Goal: Answer question/provide support: Share knowledge or assist other users

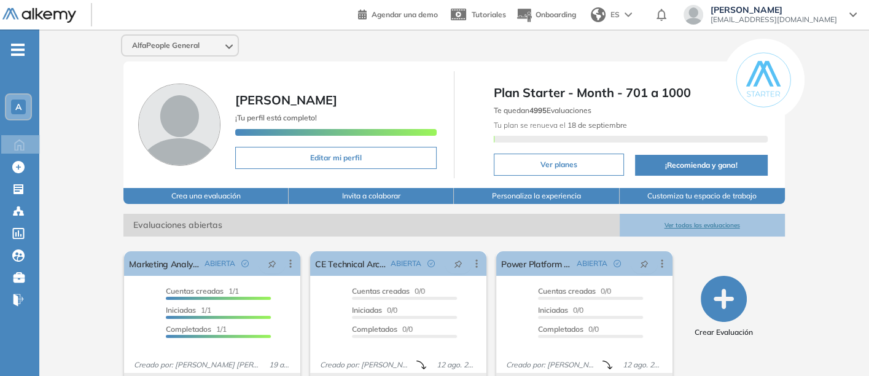
click at [705, 219] on button "Ver todas las evaluaciones" at bounding box center [702, 225] width 165 height 23
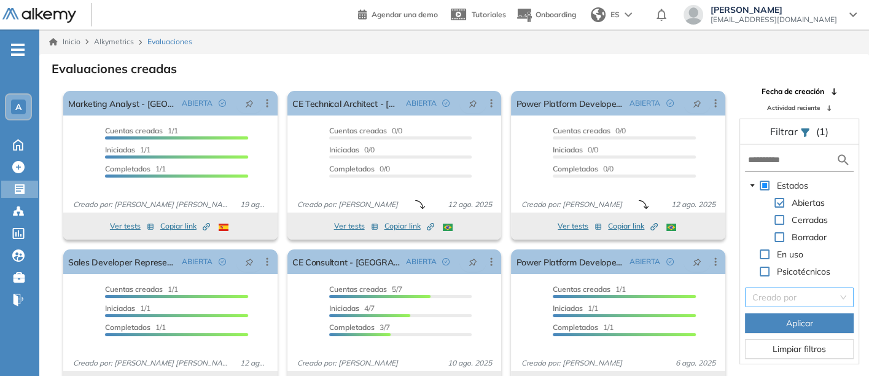
click at [774, 295] on input "search" at bounding box center [794, 297] width 85 height 18
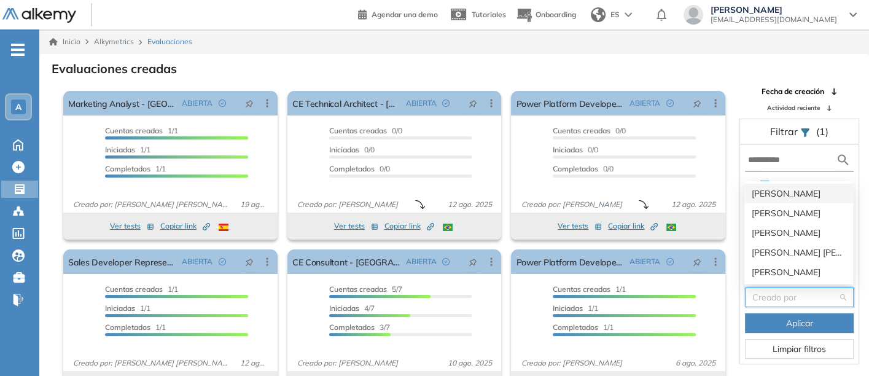
click at [759, 190] on div "[PERSON_NAME]" at bounding box center [799, 194] width 94 height 14
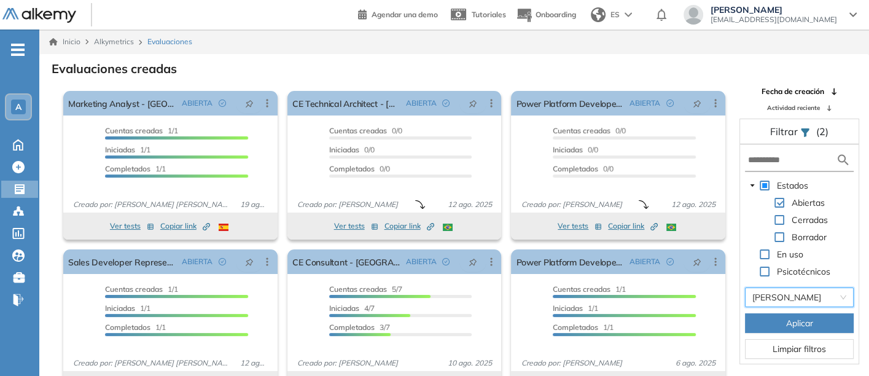
click at [771, 321] on button "Aplicar" at bounding box center [799, 323] width 109 height 20
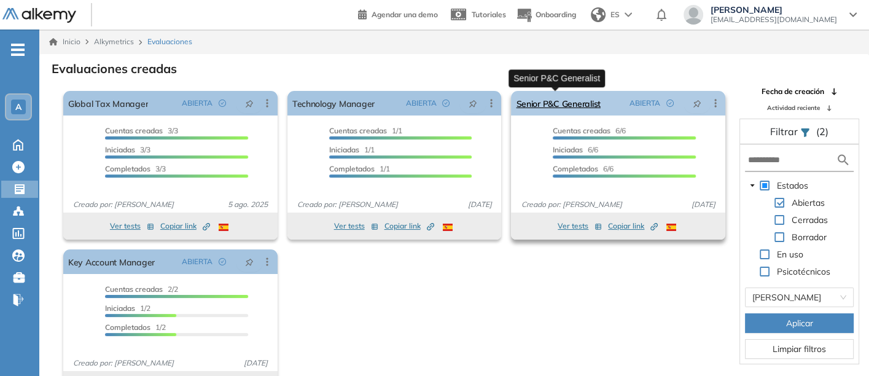
click at [546, 95] on link "Senior P&C Generalist" at bounding box center [558, 103] width 84 height 25
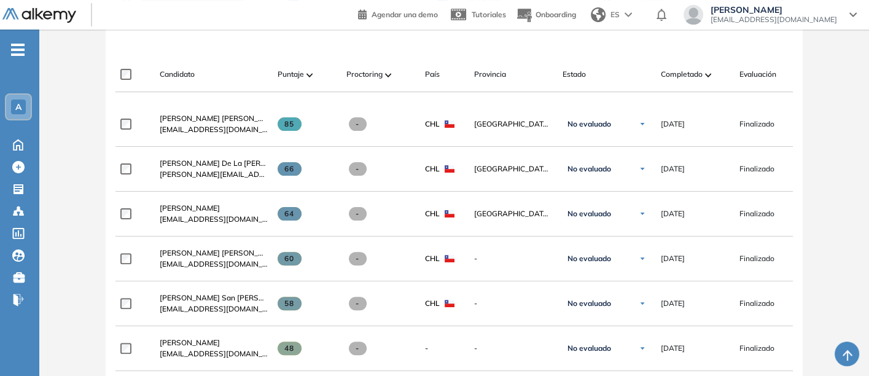
scroll to position [409, 0]
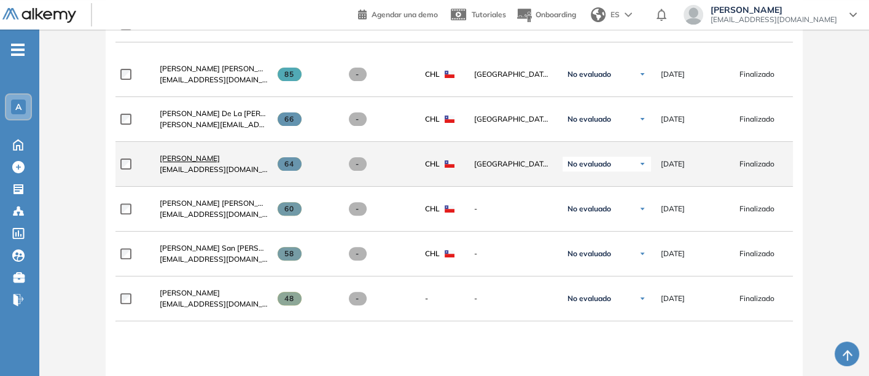
click at [182, 158] on span "[PERSON_NAME]" at bounding box center [190, 158] width 60 height 9
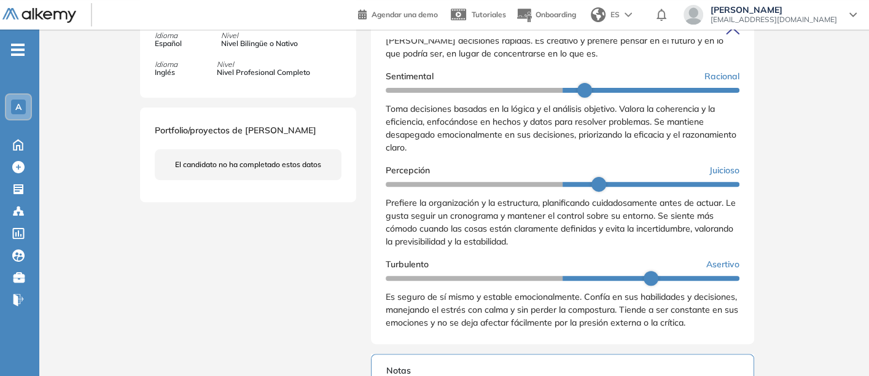
scroll to position [205, 0]
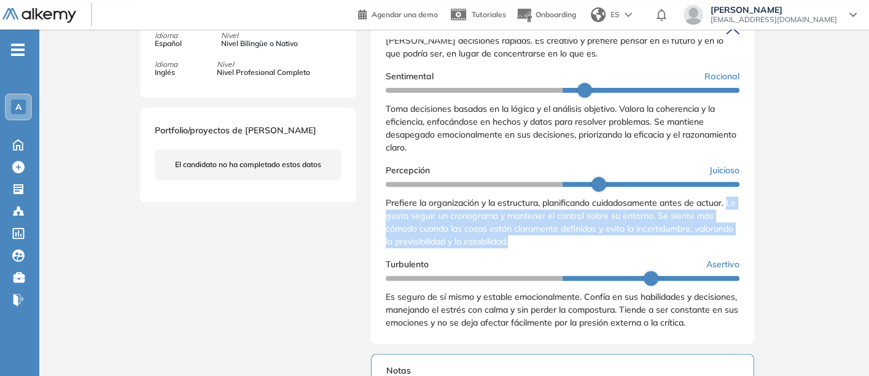
drag, startPoint x: 383, startPoint y: 225, endPoint x: 561, endPoint y: 251, distance: 180.7
click at [561, 251] on div "Resultados cualitativos Personalidad - MBTI Reporte cualitativo Reporte con Afi…" at bounding box center [562, 177] width 383 height 334
copy span "Le gusta seguir un cronograma y mantener el control sobre su entorno. Se siente…"
